Goal: Check status: Check status

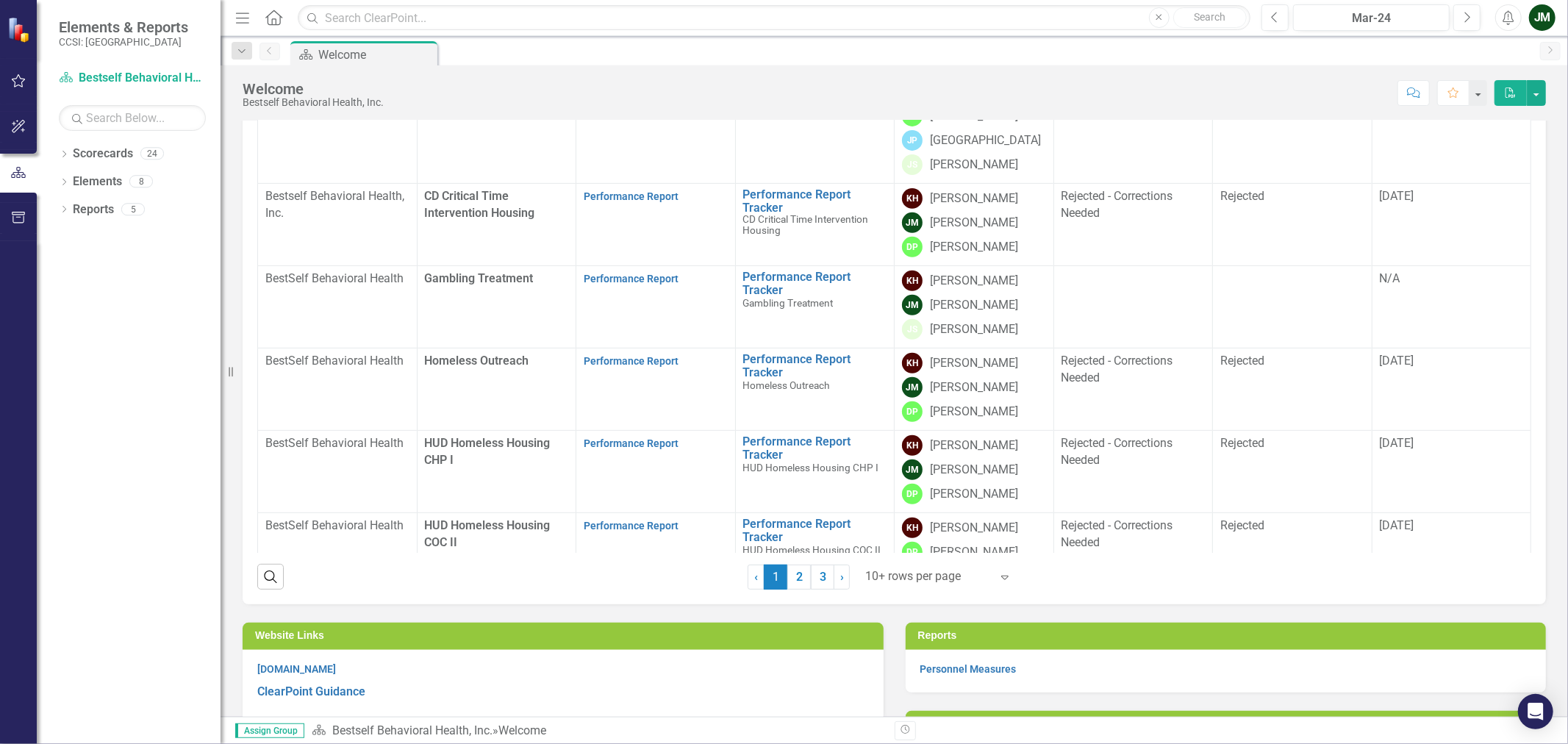
scroll to position [411, 0]
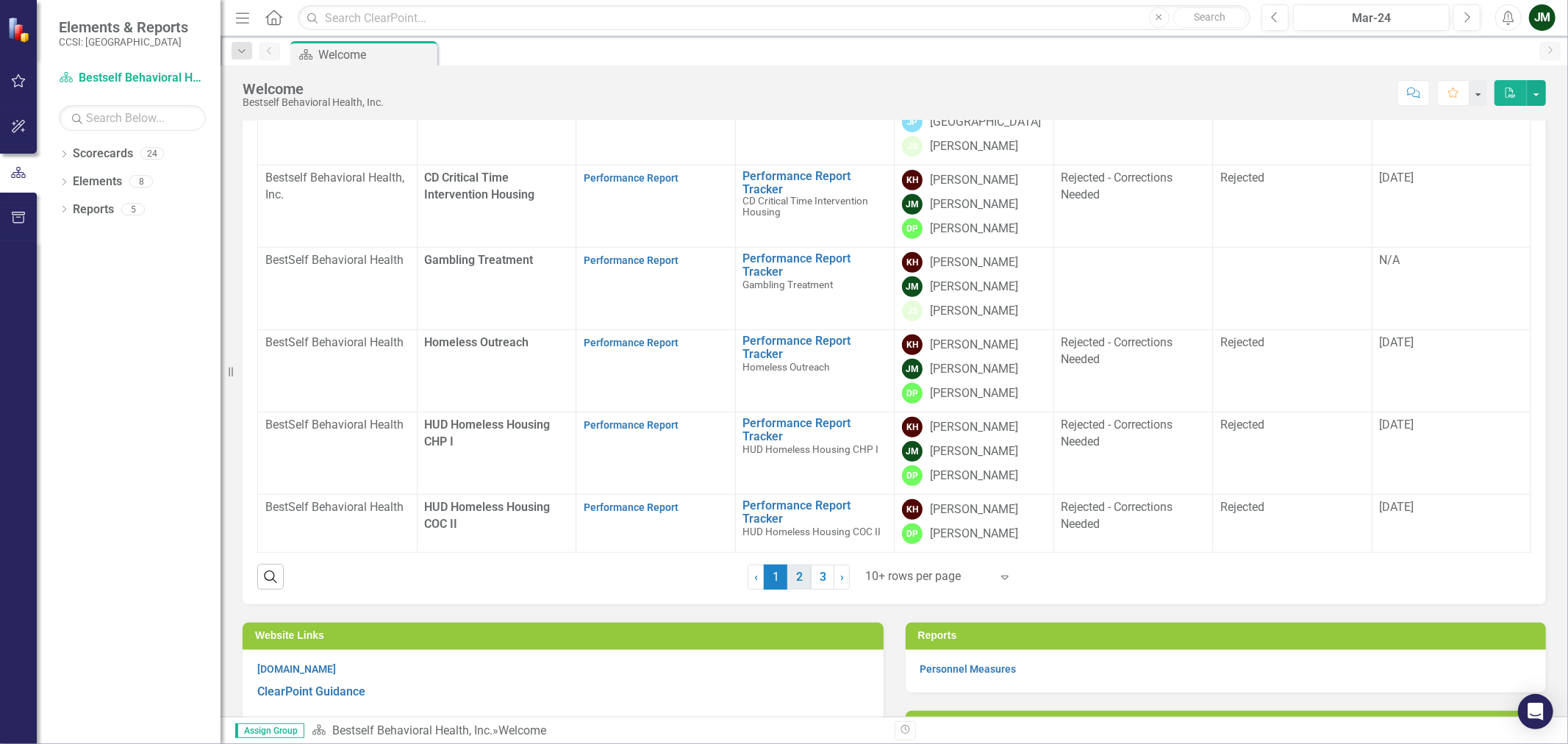
click at [794, 570] on link "2" at bounding box center [799, 577] width 23 height 25
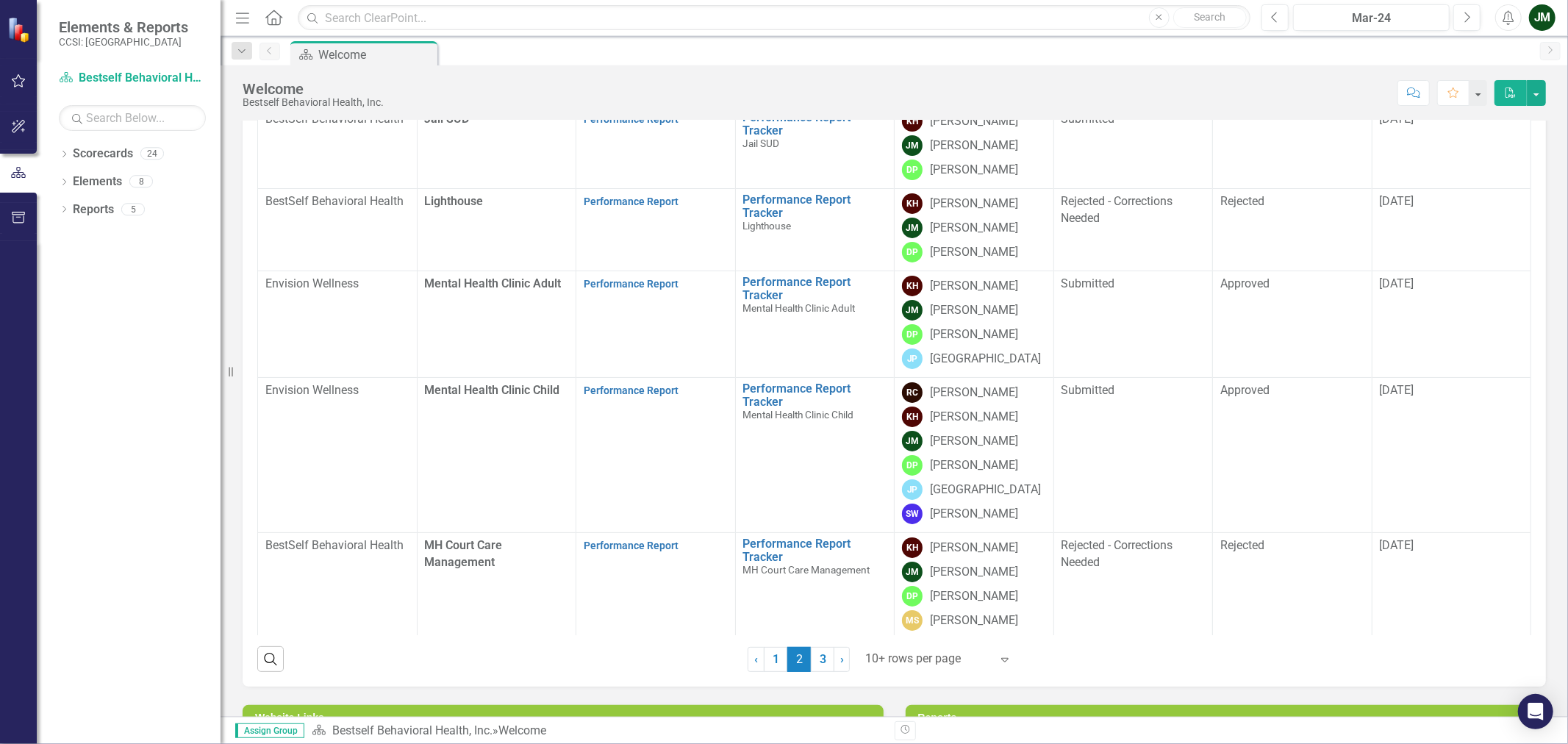
scroll to position [245, 0]
click at [610, 194] on link "Performance Report" at bounding box center [630, 200] width 95 height 12
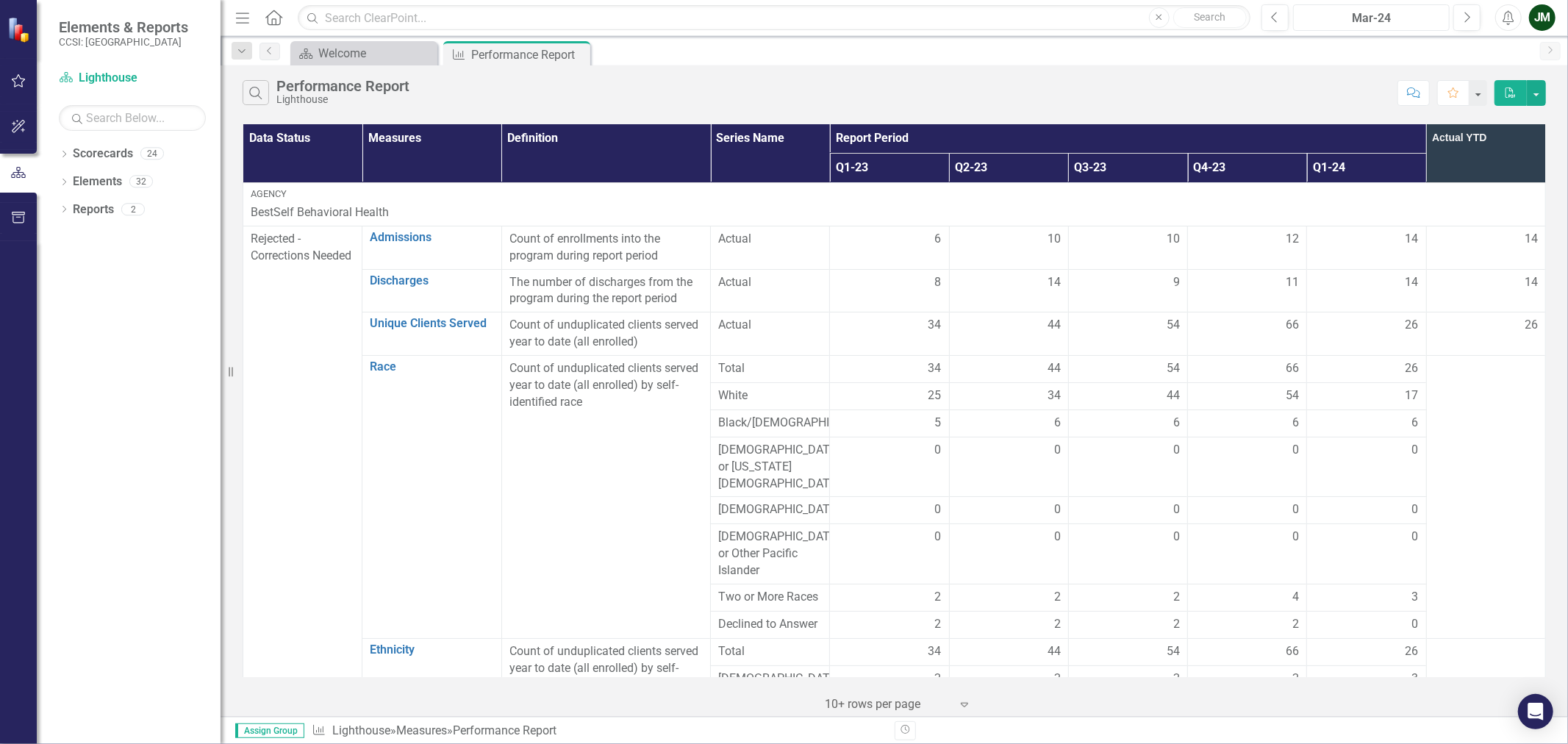
click at [1421, 19] on div "Mar-24" at bounding box center [1371, 18] width 147 height 18
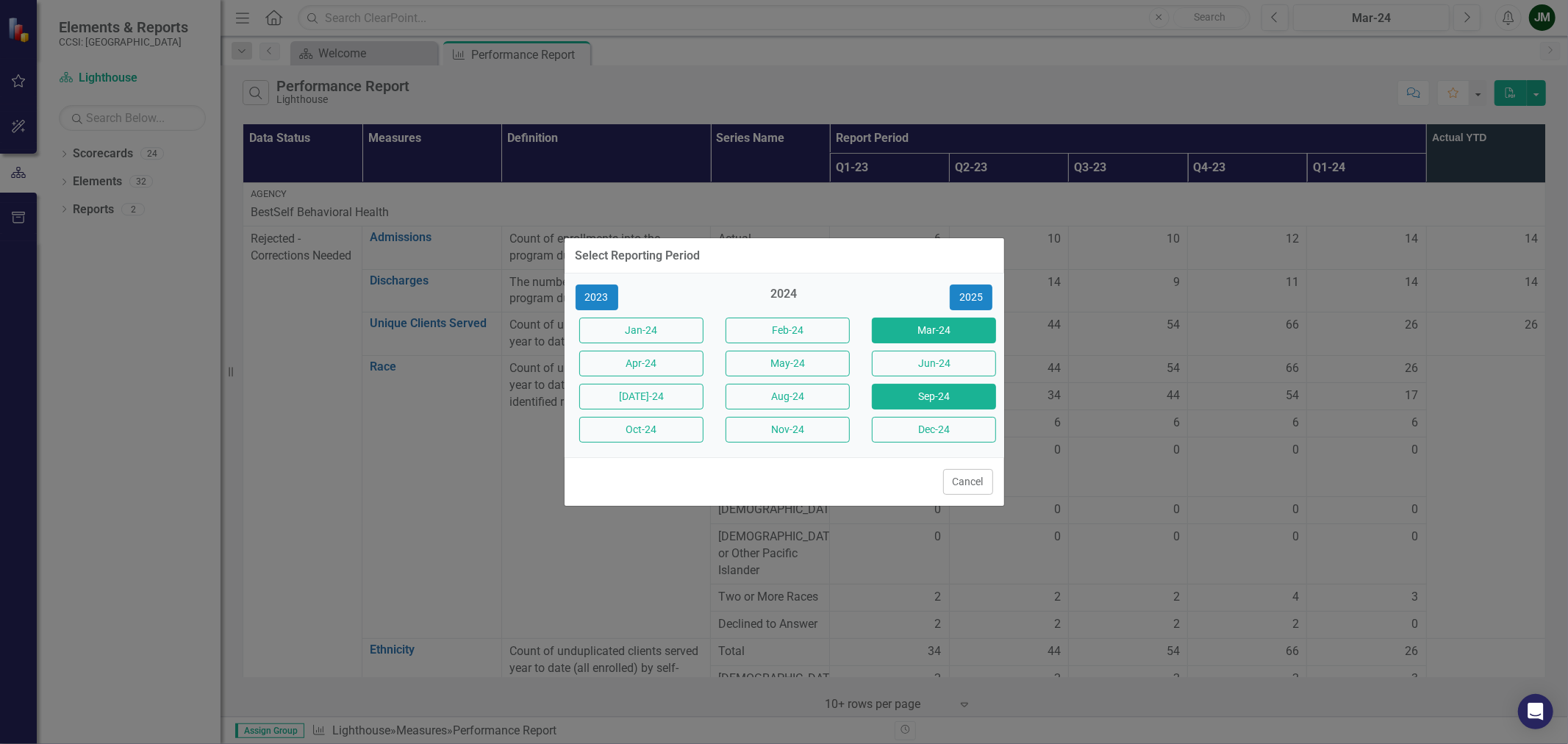
click at [897, 397] on button "Sep-24" at bounding box center [934, 396] width 124 height 25
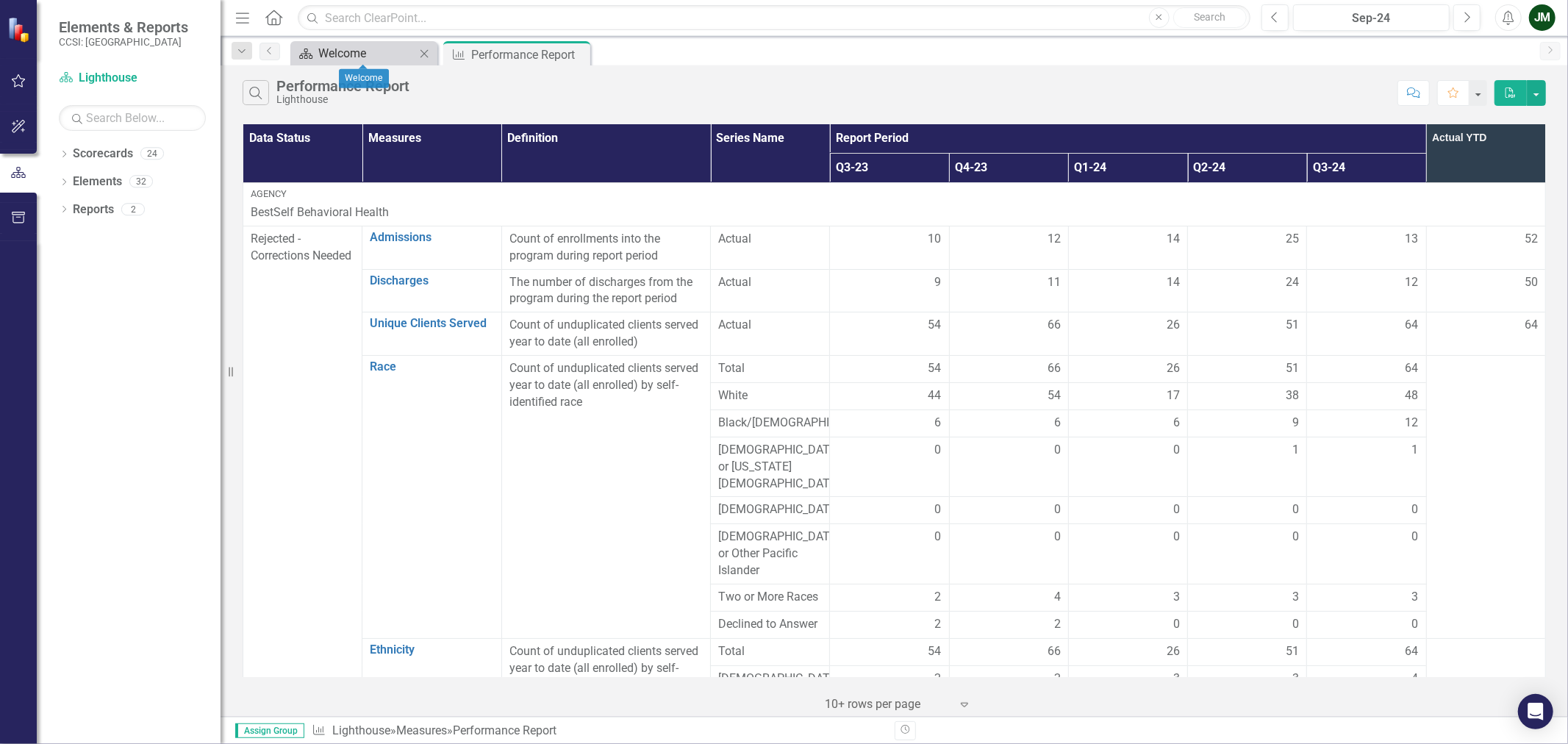
click at [379, 57] on div "Welcome" at bounding box center [367, 53] width 97 height 19
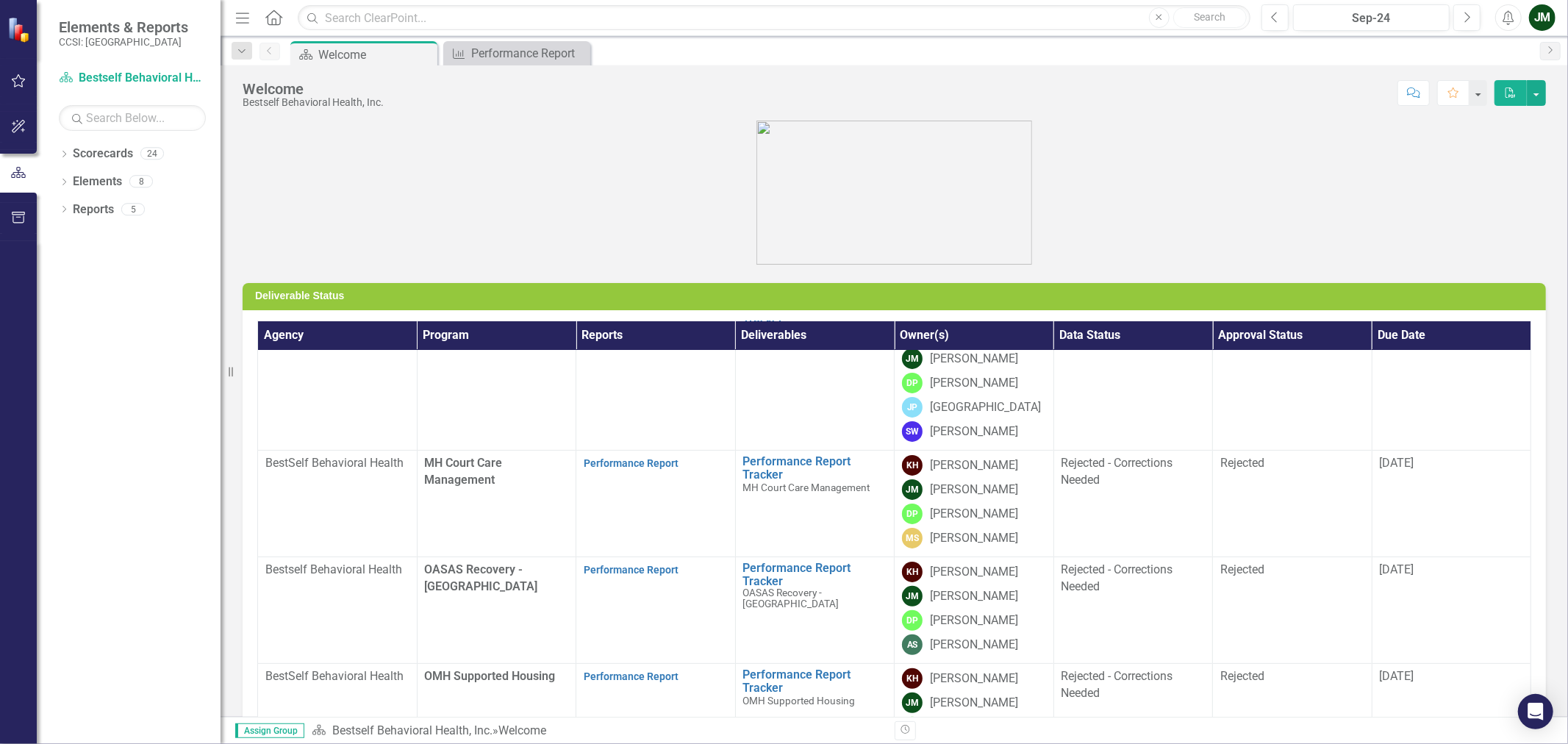
scroll to position [523, 0]
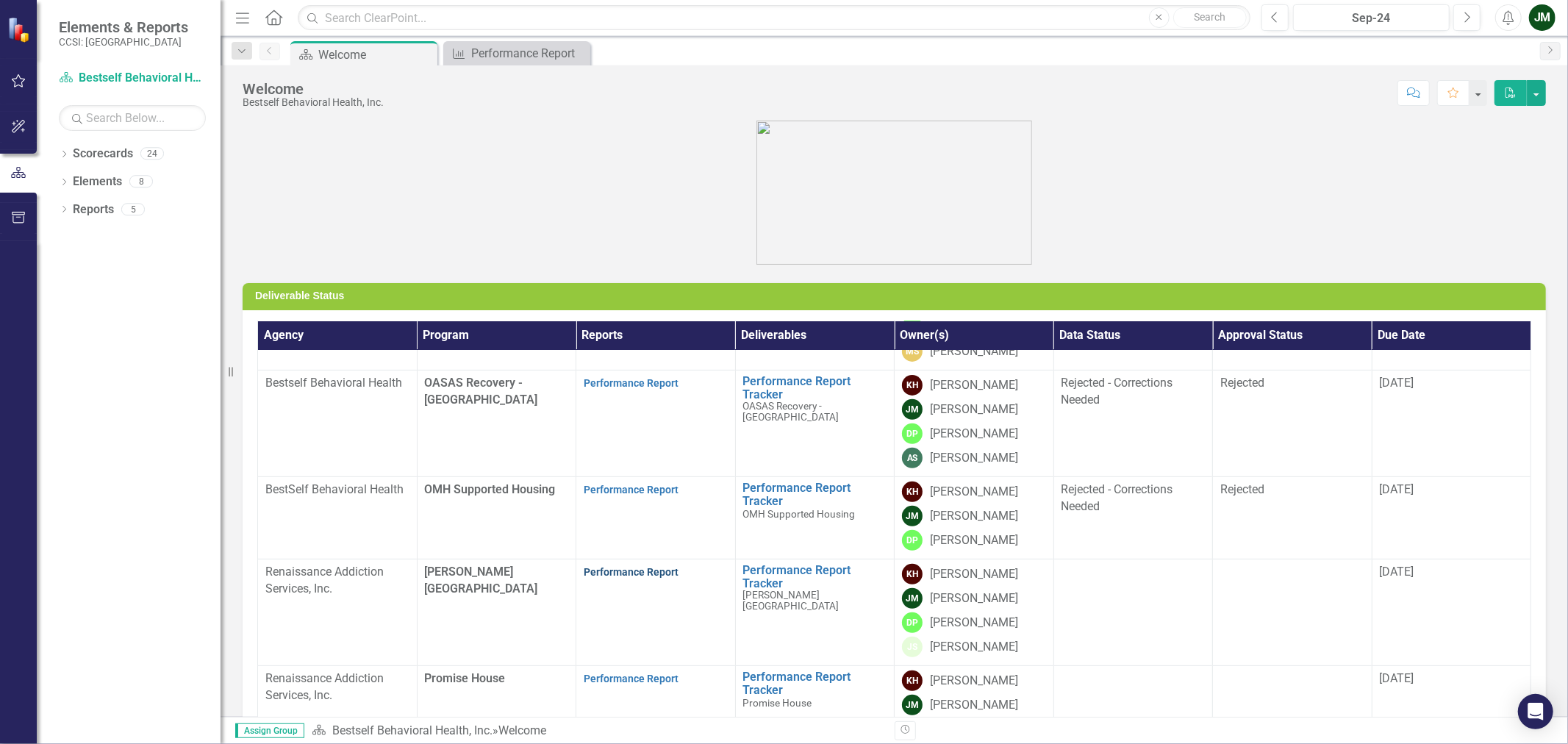
click at [641, 566] on link "Performance Report" at bounding box center [630, 572] width 95 height 12
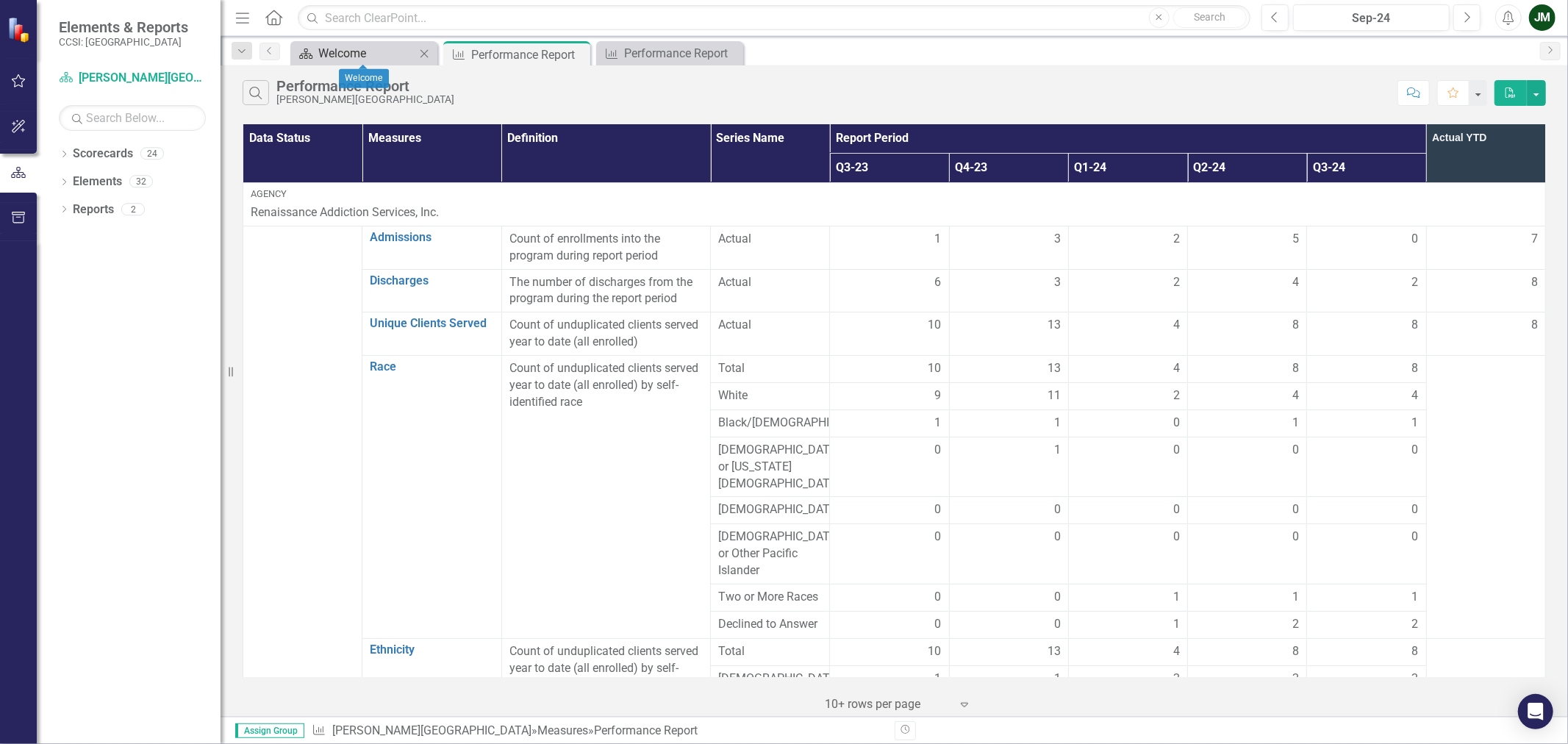
click at [323, 59] on div "Welcome" at bounding box center [367, 53] width 97 height 19
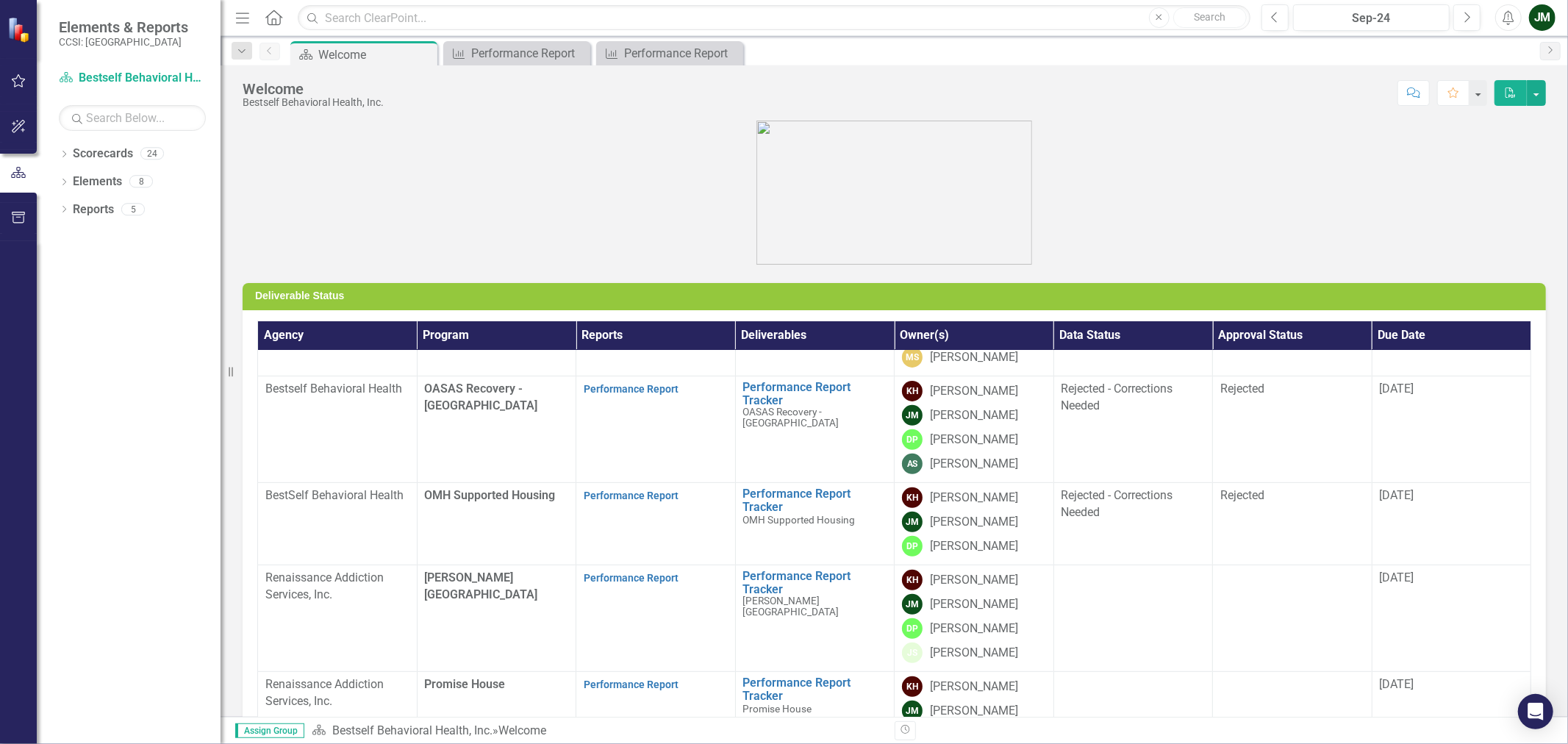
scroll to position [523, 0]
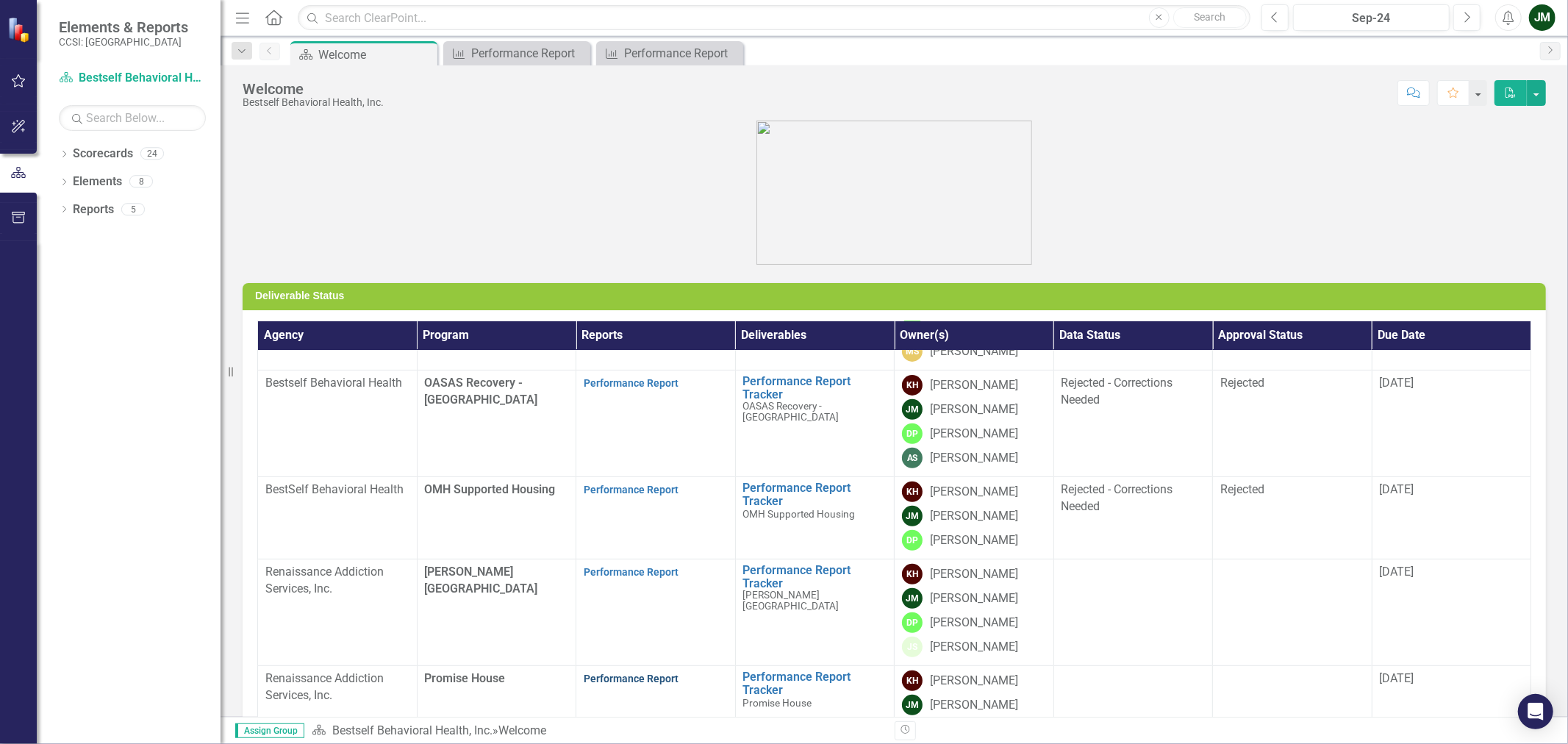
click at [640, 673] on link "Performance Report" at bounding box center [630, 678] width 95 height 12
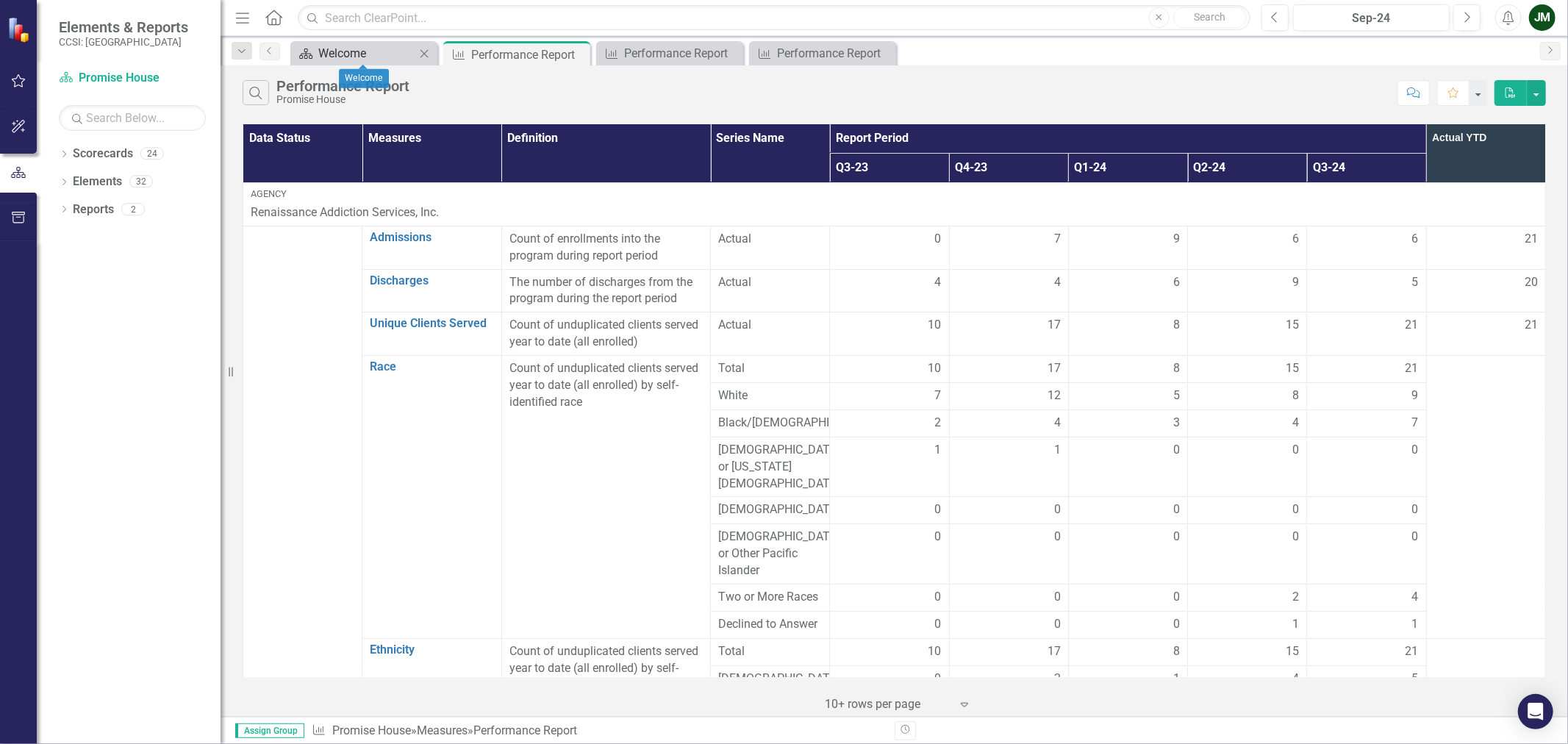
click at [375, 55] on div "Welcome" at bounding box center [367, 53] width 97 height 19
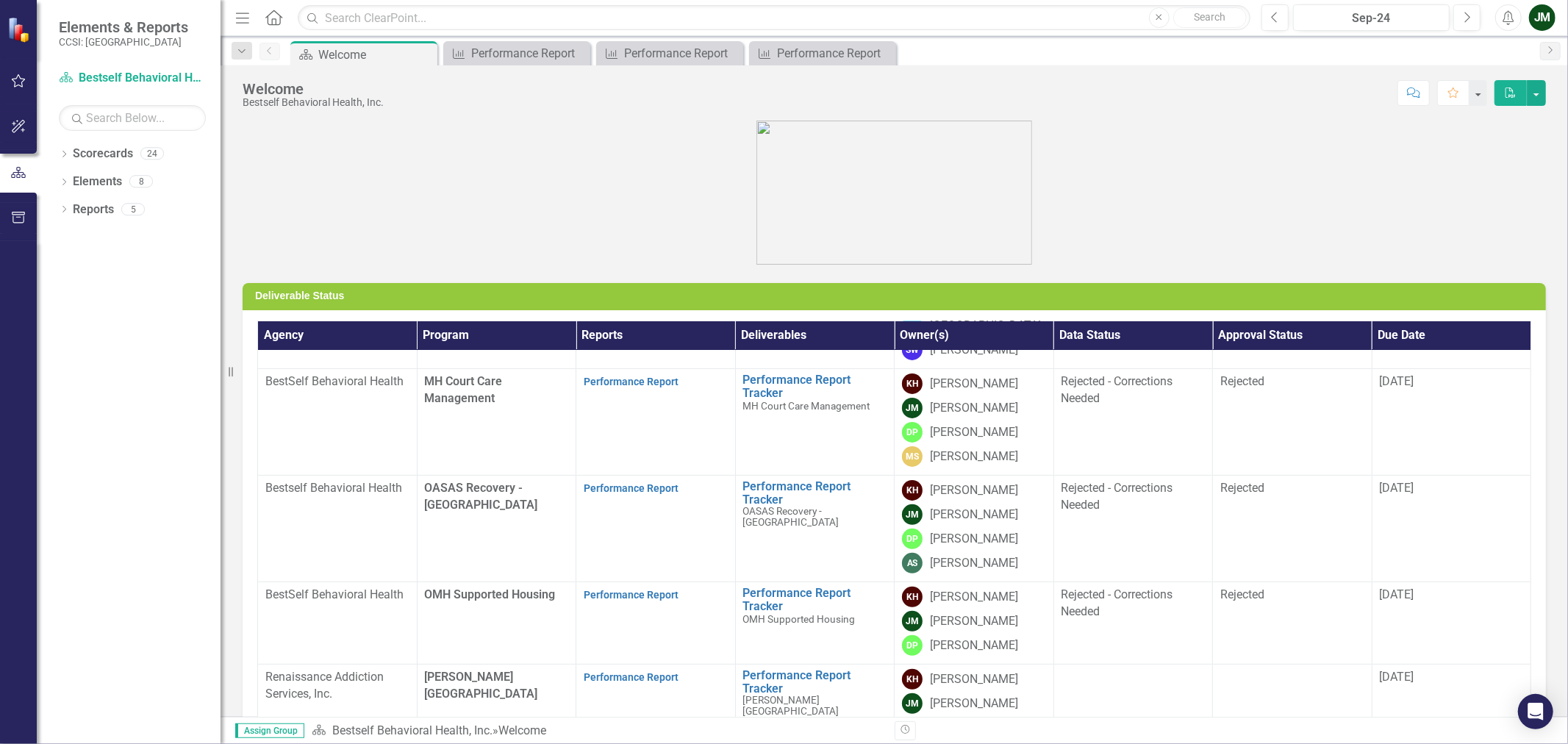
scroll to position [523, 0]
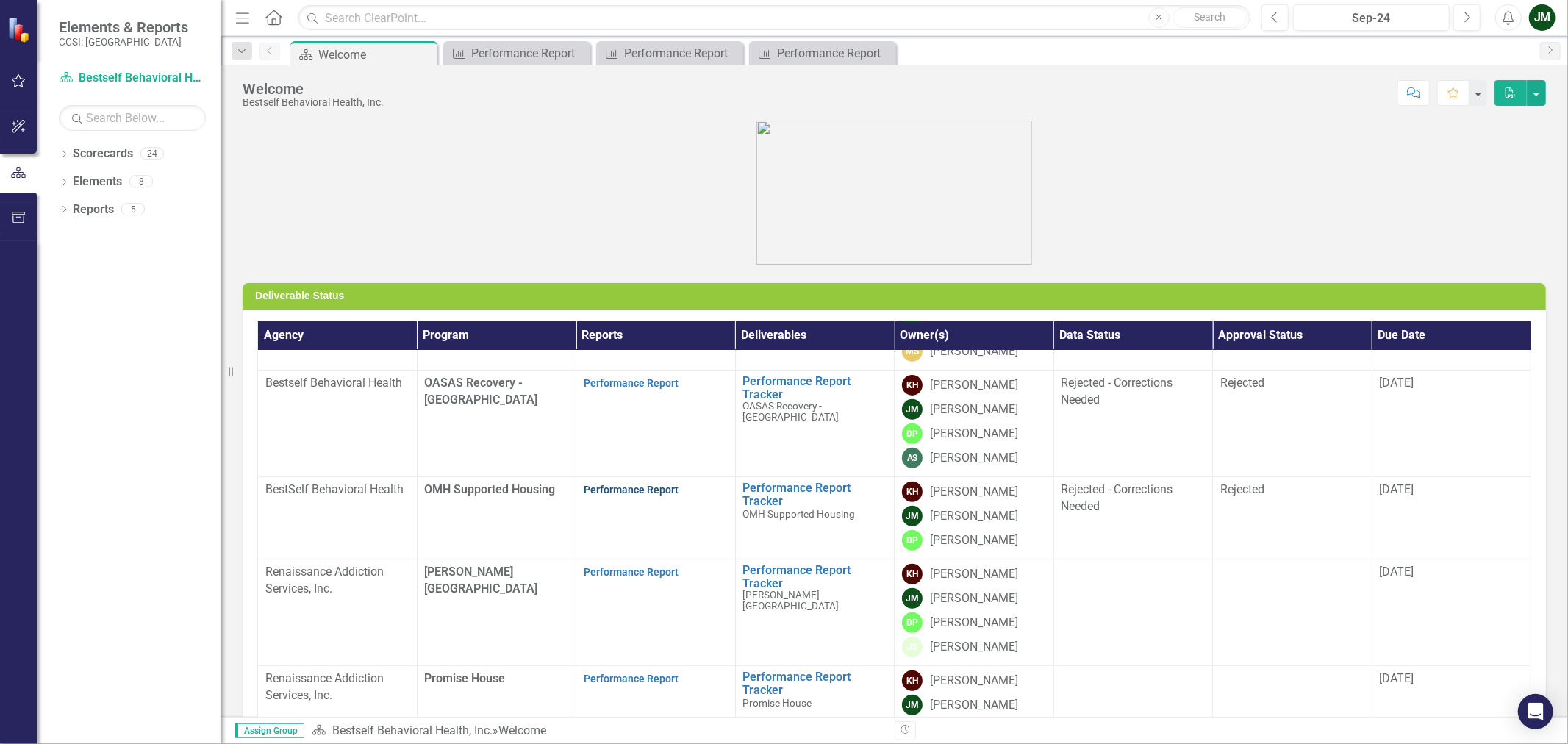
click at [607, 484] on link "Performance Report" at bounding box center [630, 489] width 95 height 12
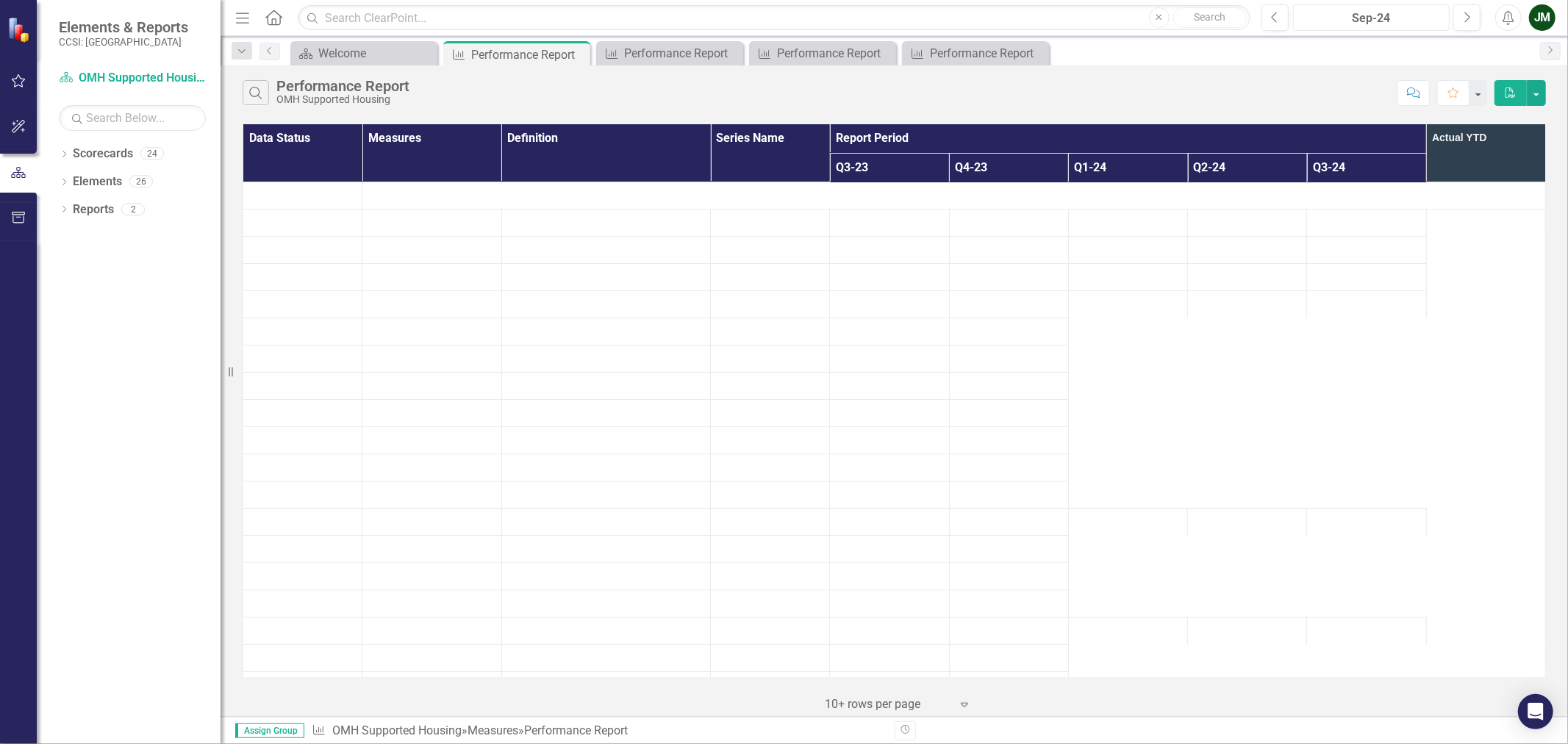
click at [1384, 22] on div "Sep-24" at bounding box center [1371, 18] width 147 height 18
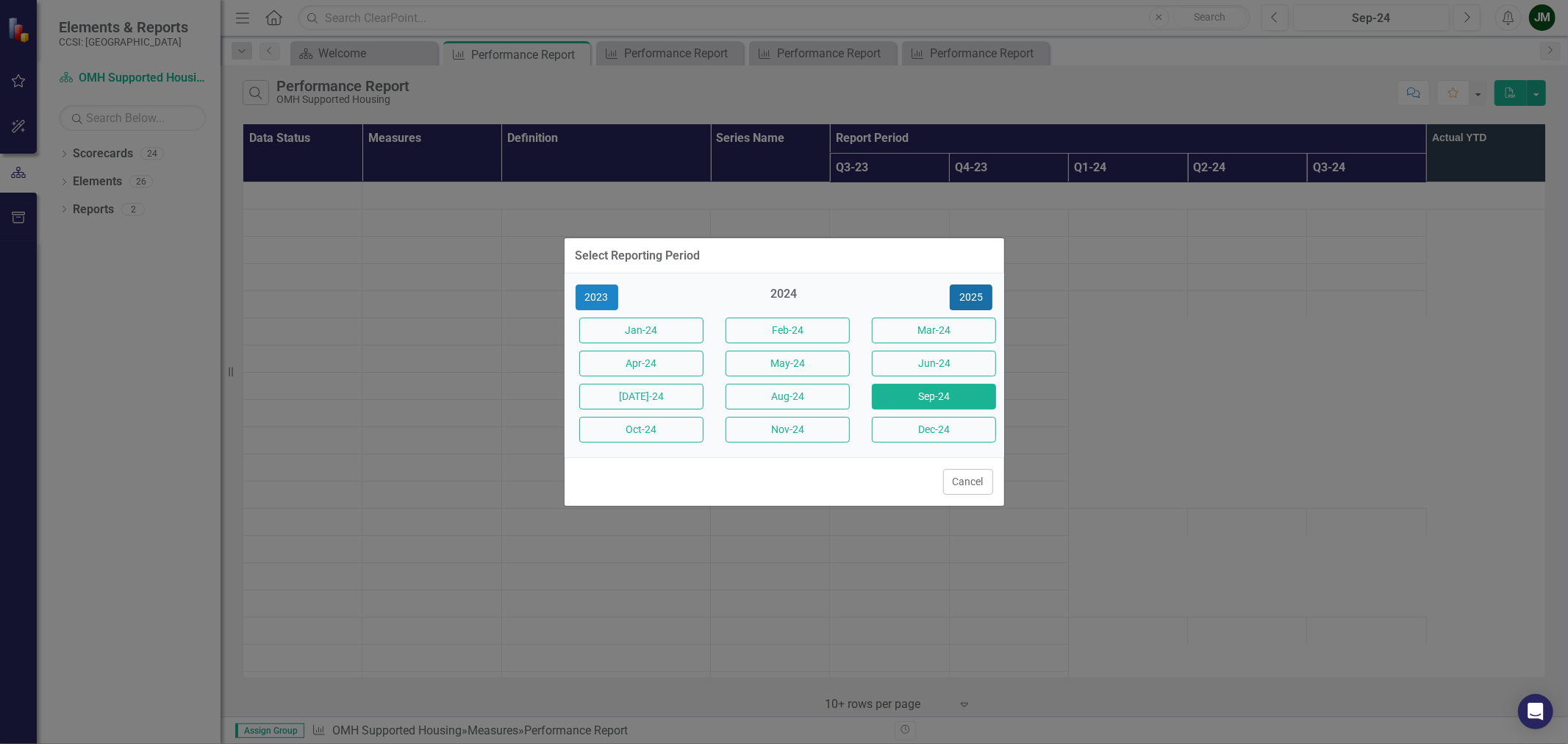
click at [972, 300] on button "2025" at bounding box center [971, 297] width 42 height 25
click at [939, 396] on button "Sep-25" at bounding box center [934, 396] width 124 height 25
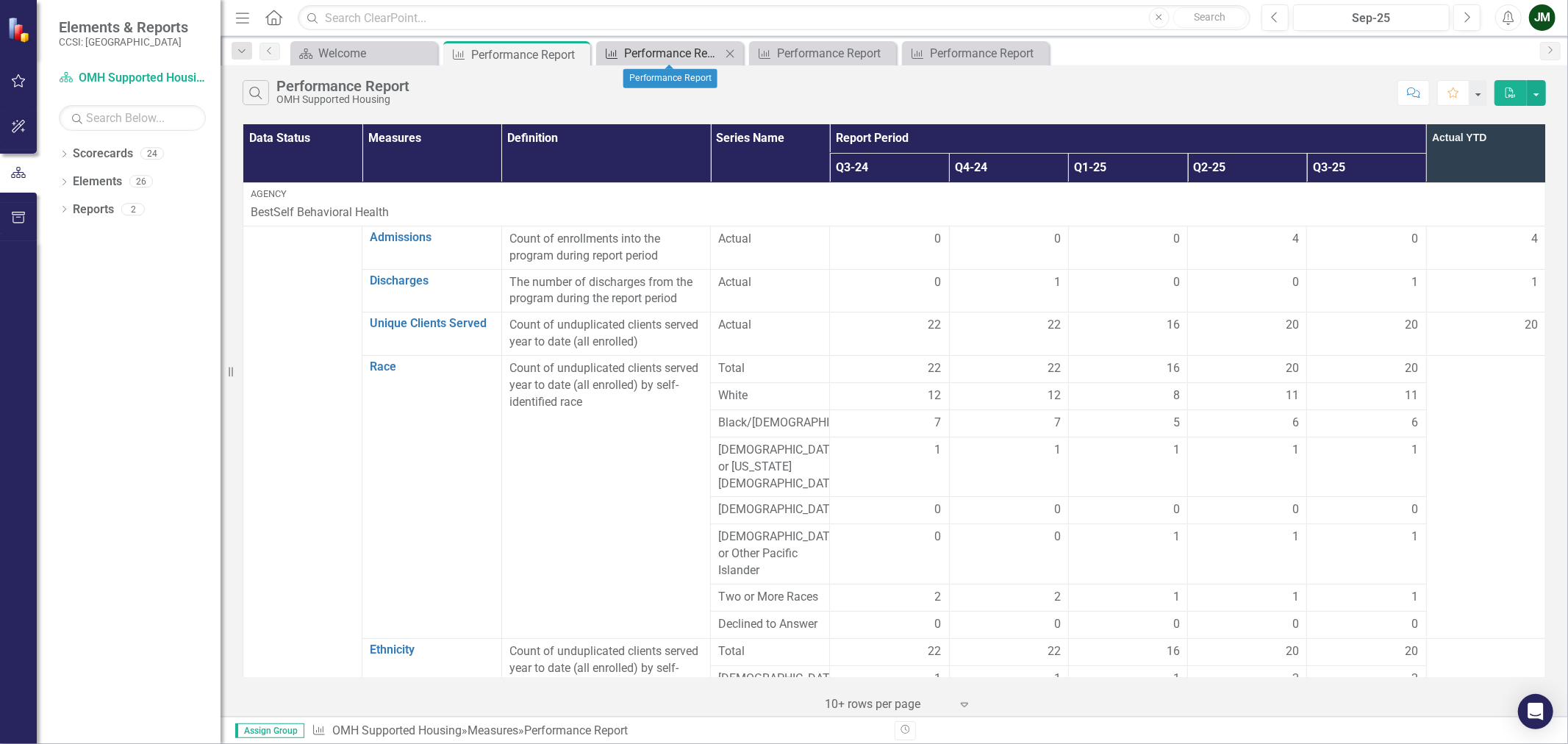
click at [644, 57] on div "Performance Report" at bounding box center [673, 53] width 97 height 19
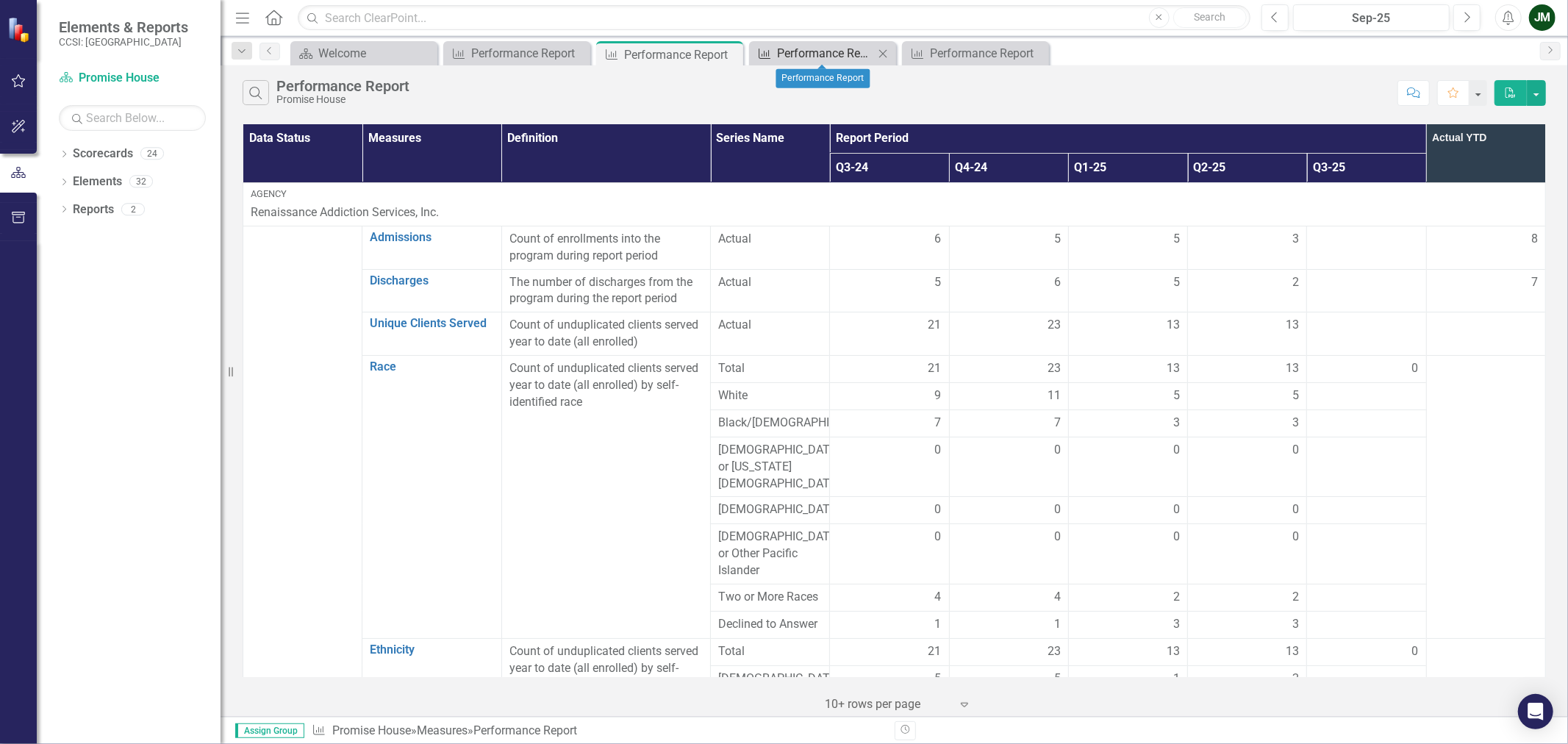
click at [840, 52] on div "Performance Report" at bounding box center [826, 53] width 97 height 19
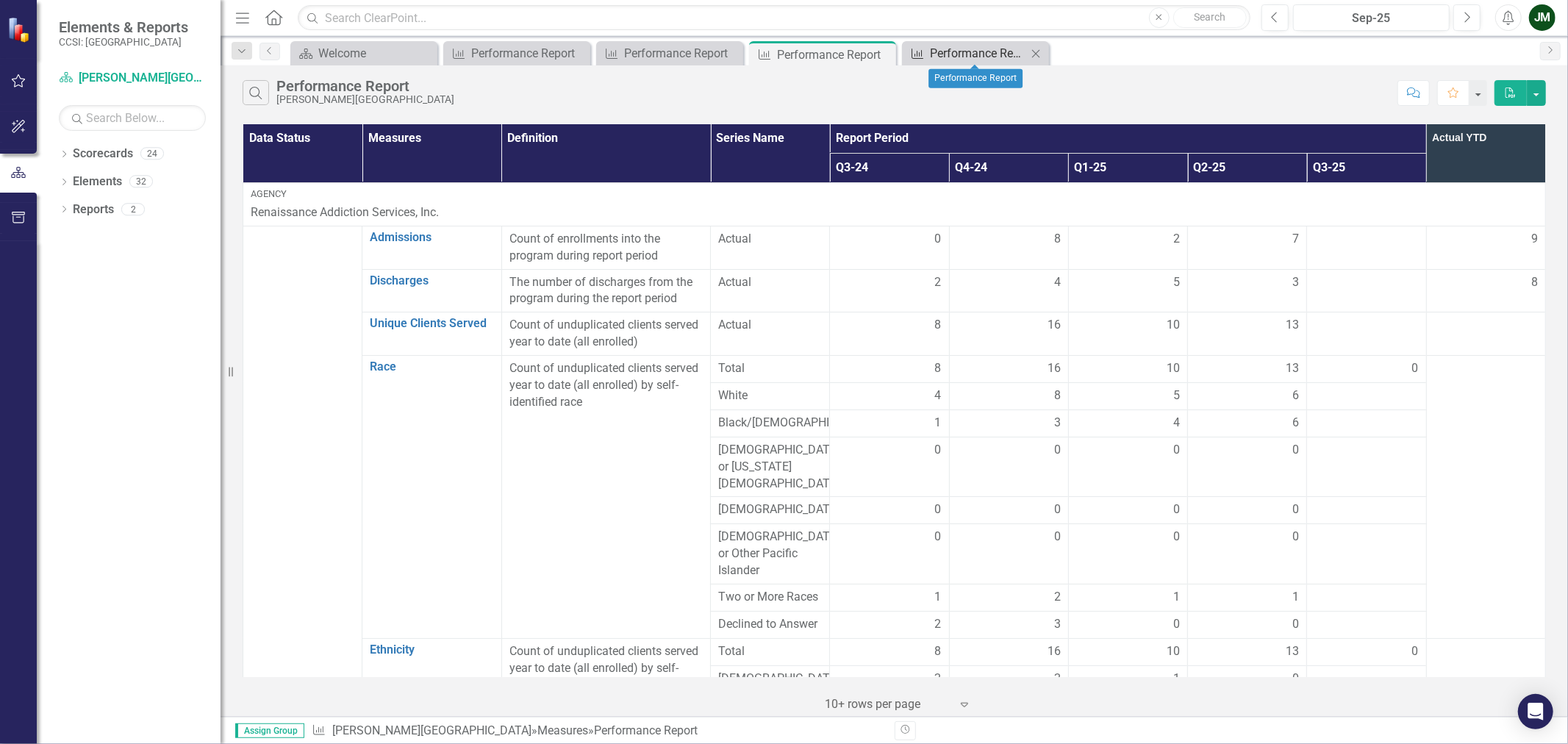
click at [940, 49] on div "Performance Report" at bounding box center [978, 53] width 97 height 19
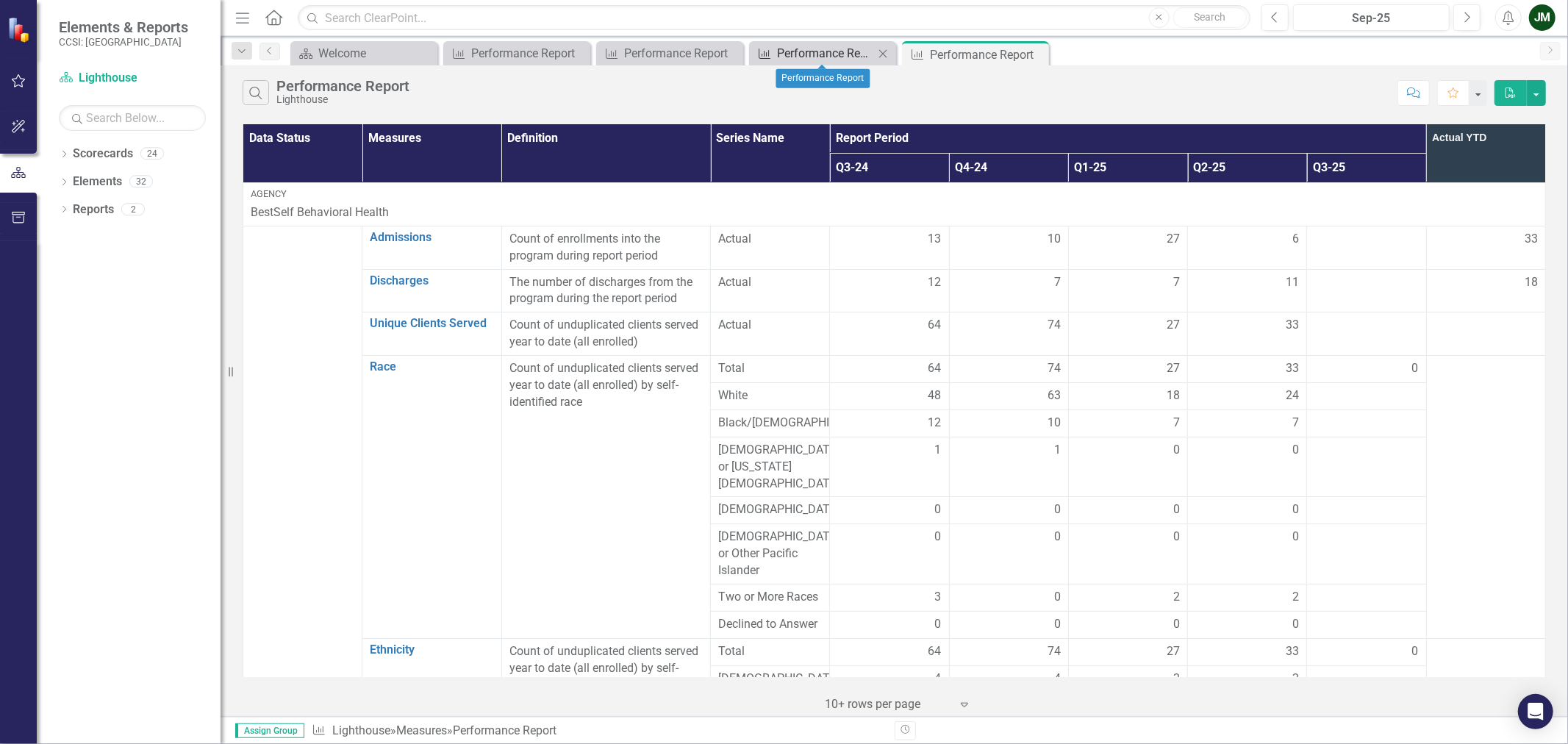
click at [813, 49] on div "Performance Report" at bounding box center [826, 53] width 97 height 19
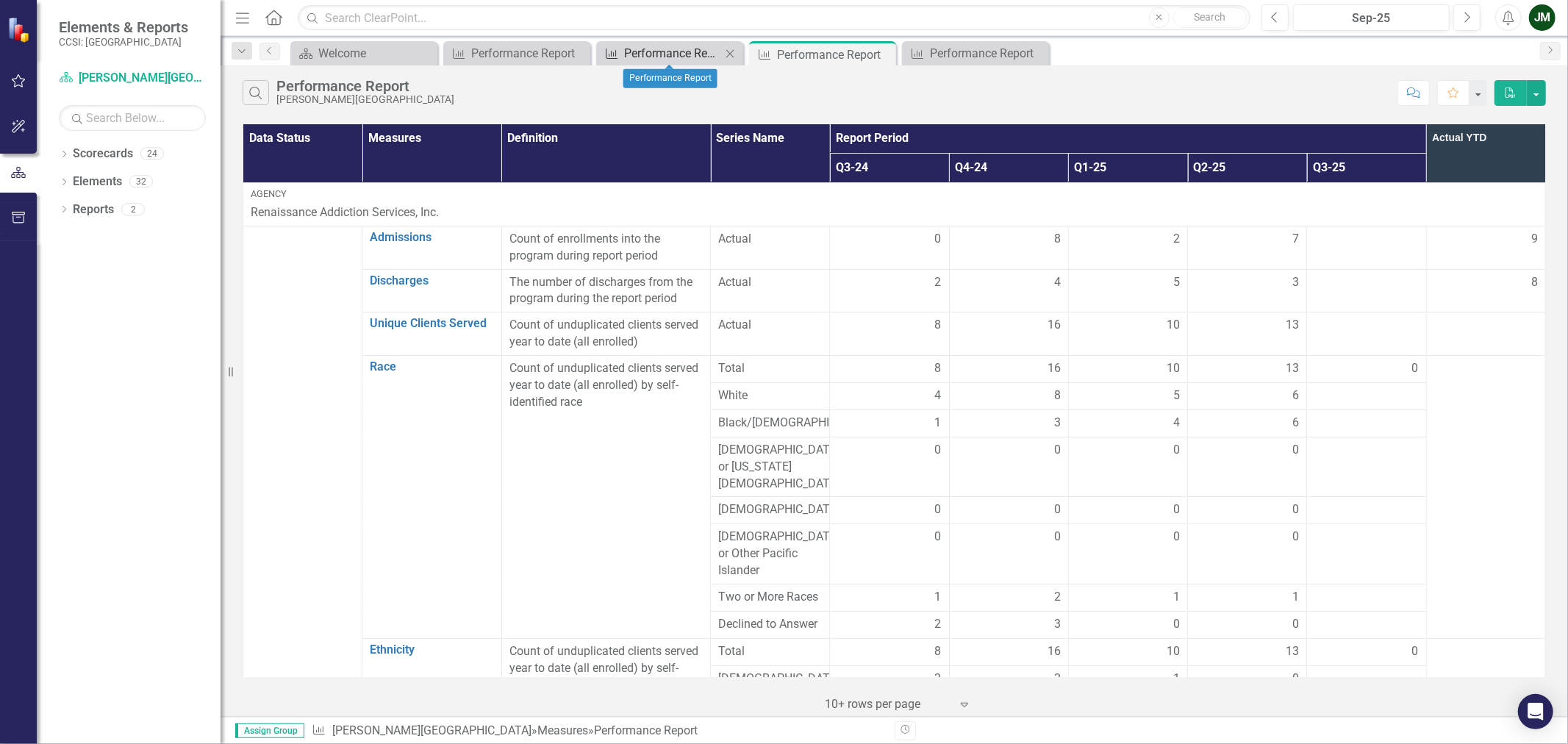
click at [664, 55] on div "Performance Report" at bounding box center [673, 53] width 97 height 19
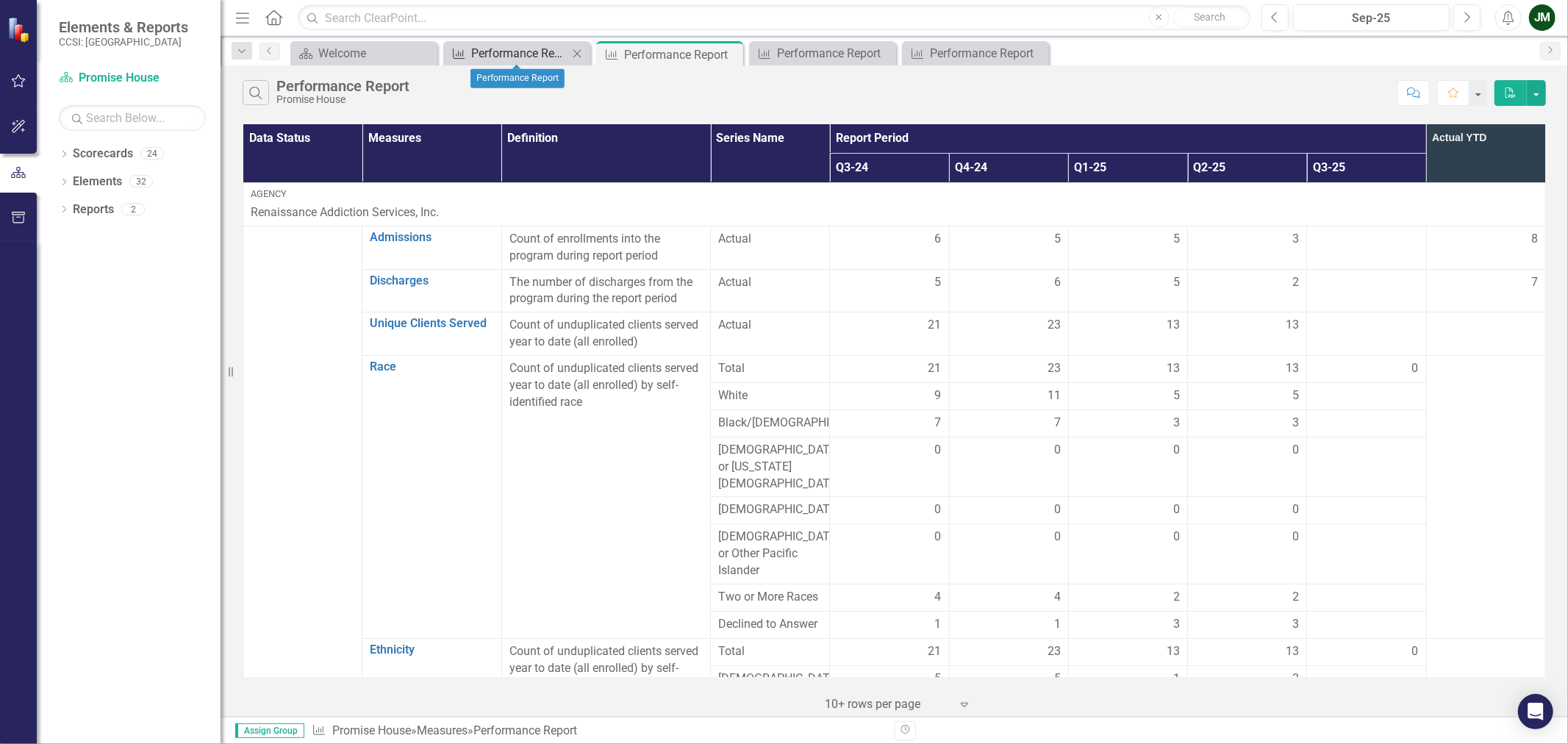
click at [518, 54] on div "Performance Report" at bounding box center [520, 53] width 97 height 19
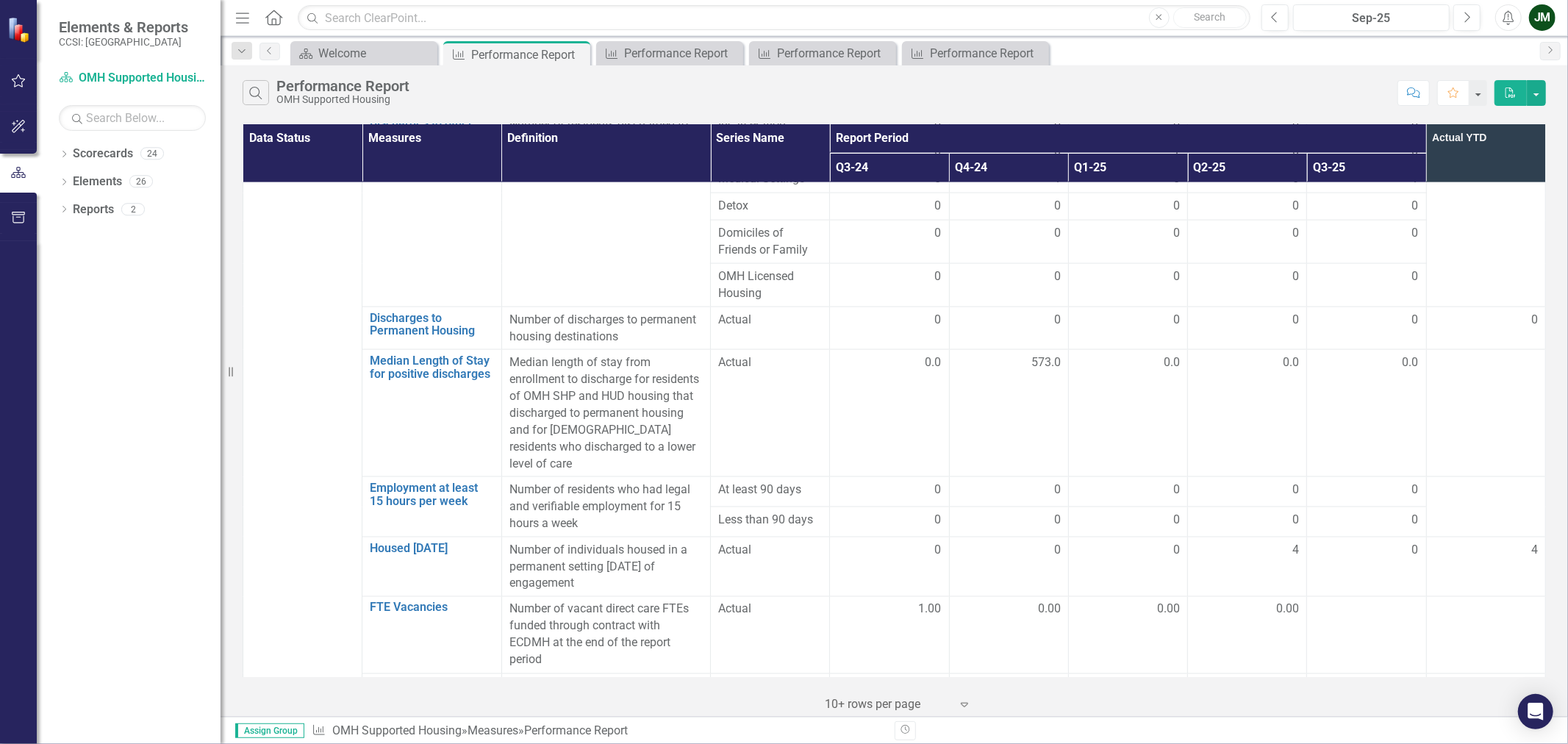
scroll to position [2009, 0]
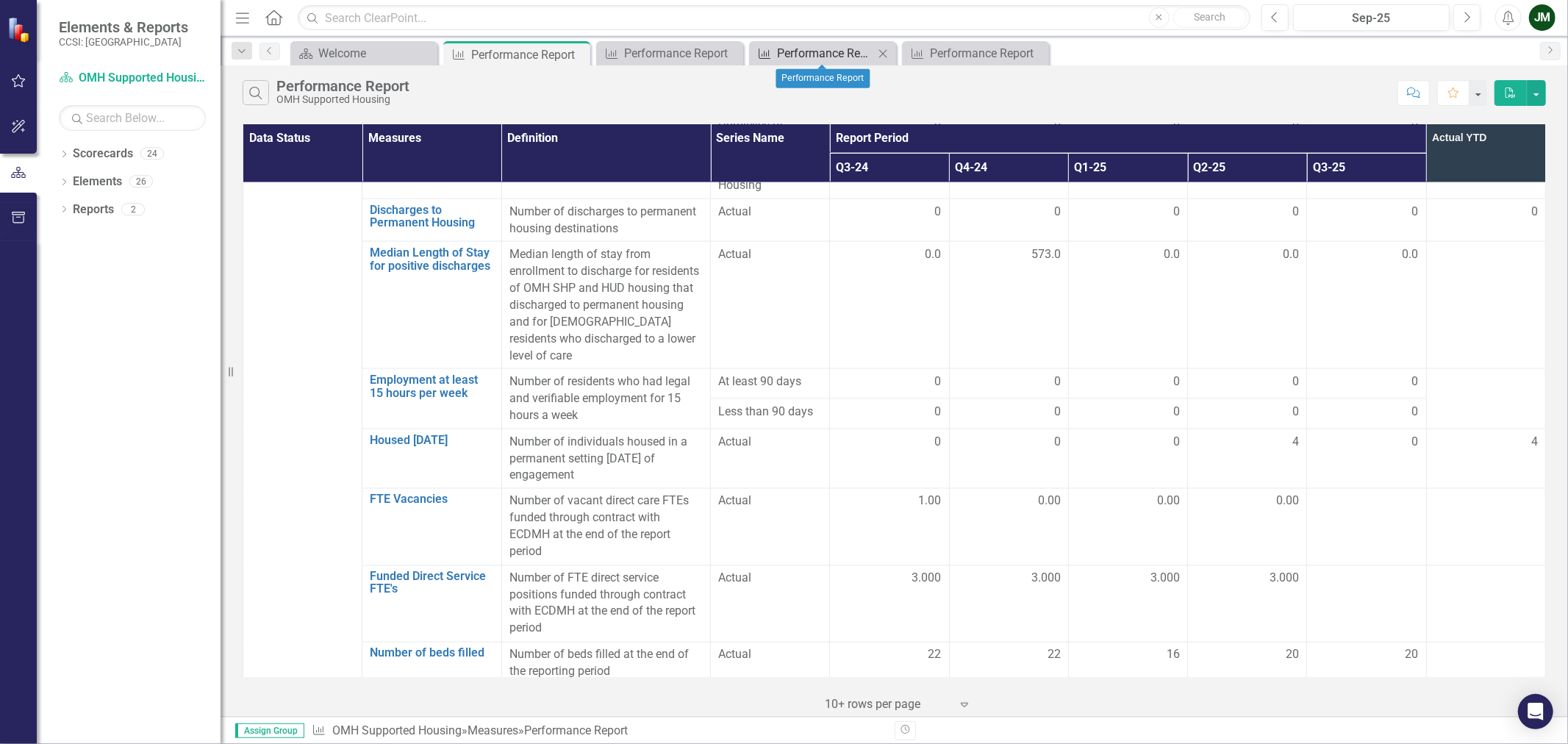
click at [784, 49] on div "Performance Report" at bounding box center [826, 53] width 97 height 19
